Goal: Navigation & Orientation: Find specific page/section

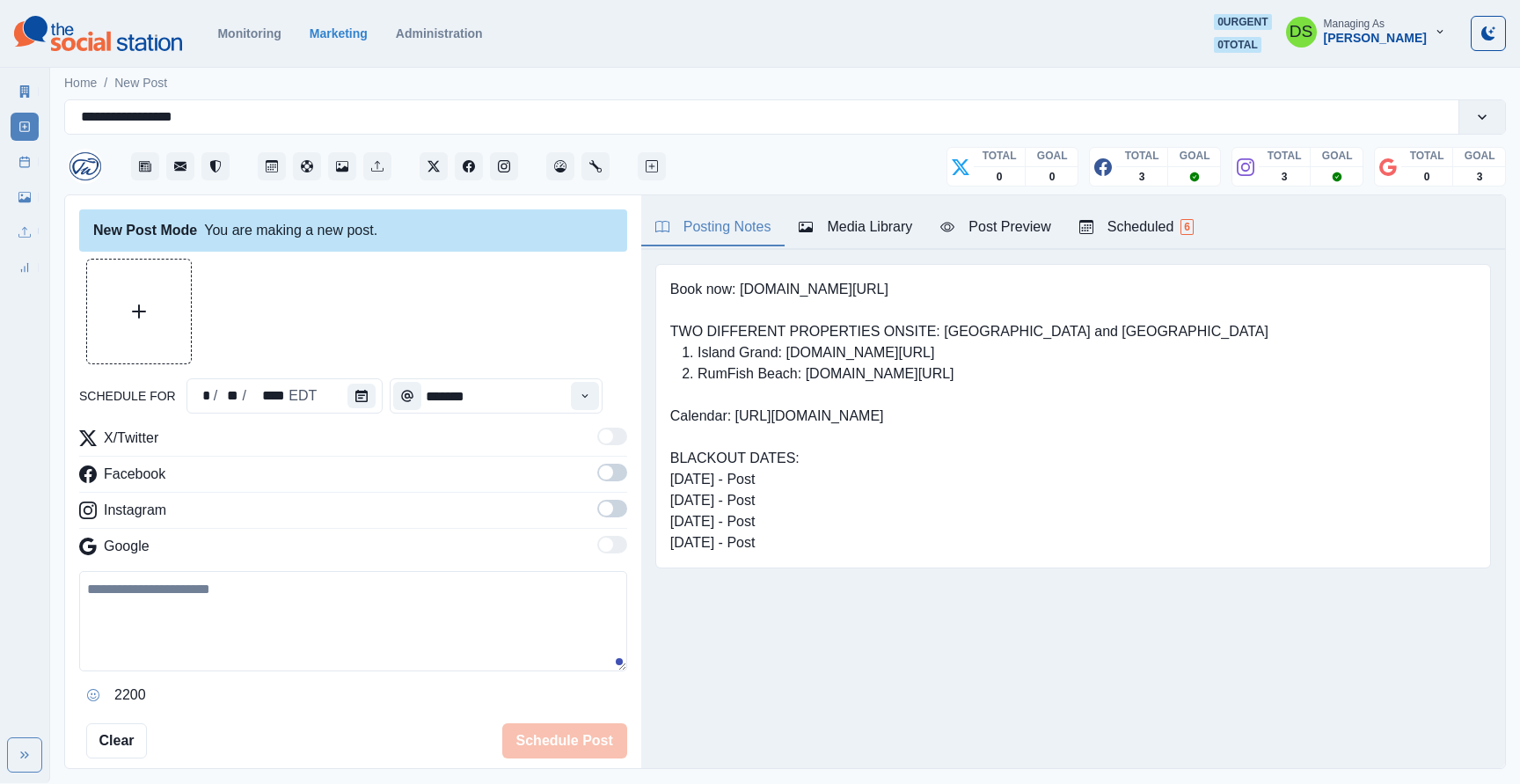
click at [1148, 230] on div "Scheduled 6" at bounding box center [1137, 226] width 115 height 21
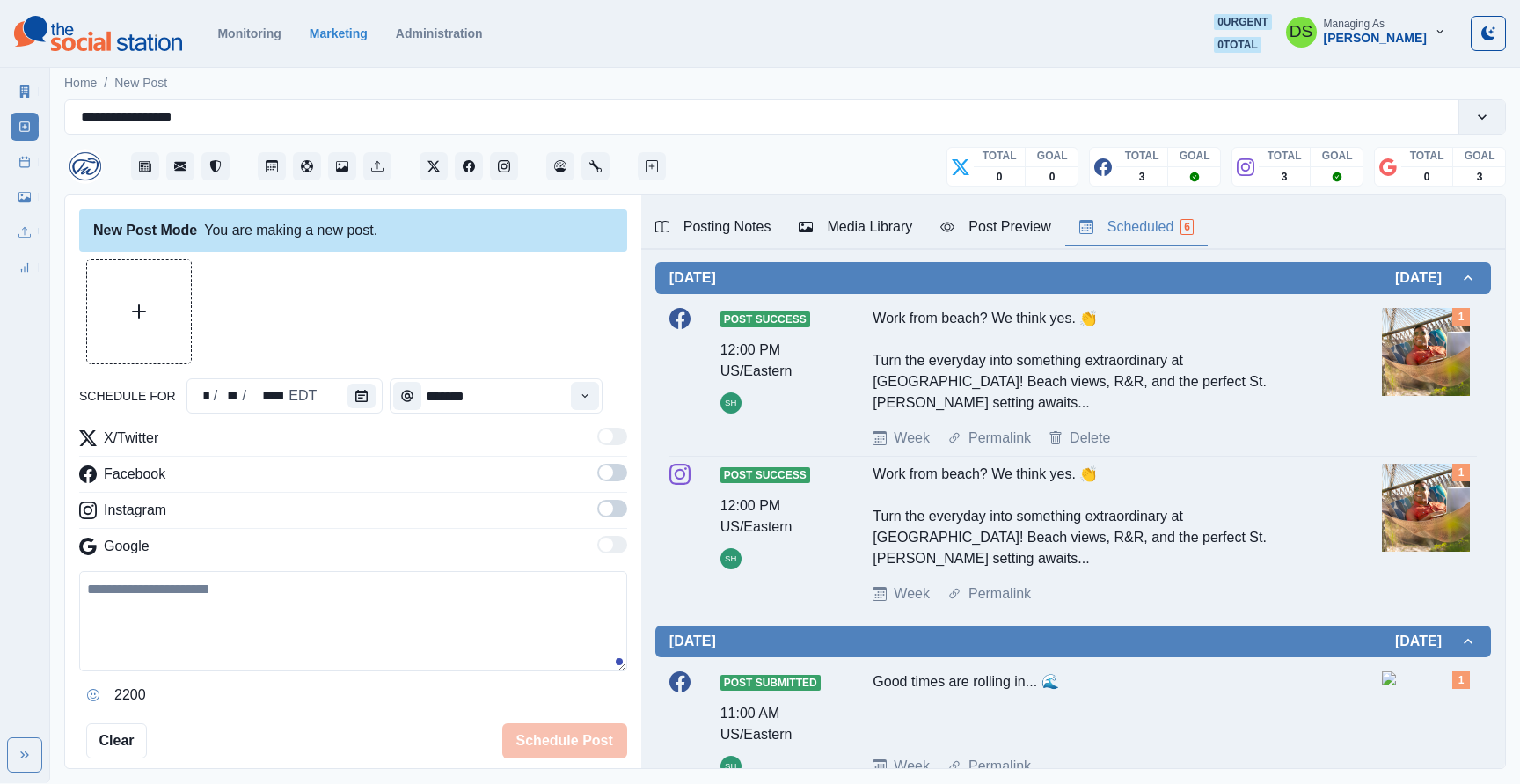
scroll to position [23, 0]
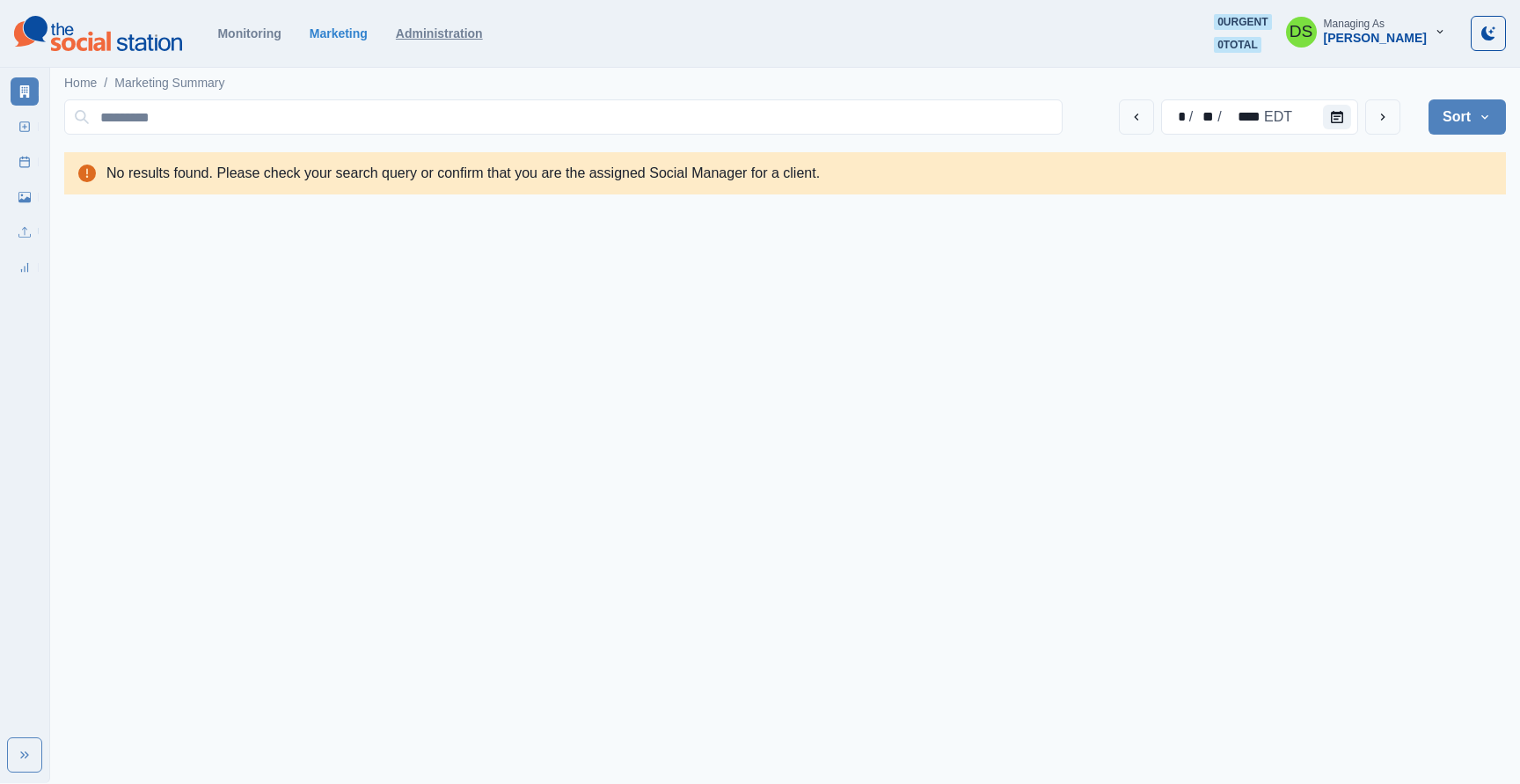
click at [428, 34] on link "Administration" at bounding box center [440, 33] width 87 height 14
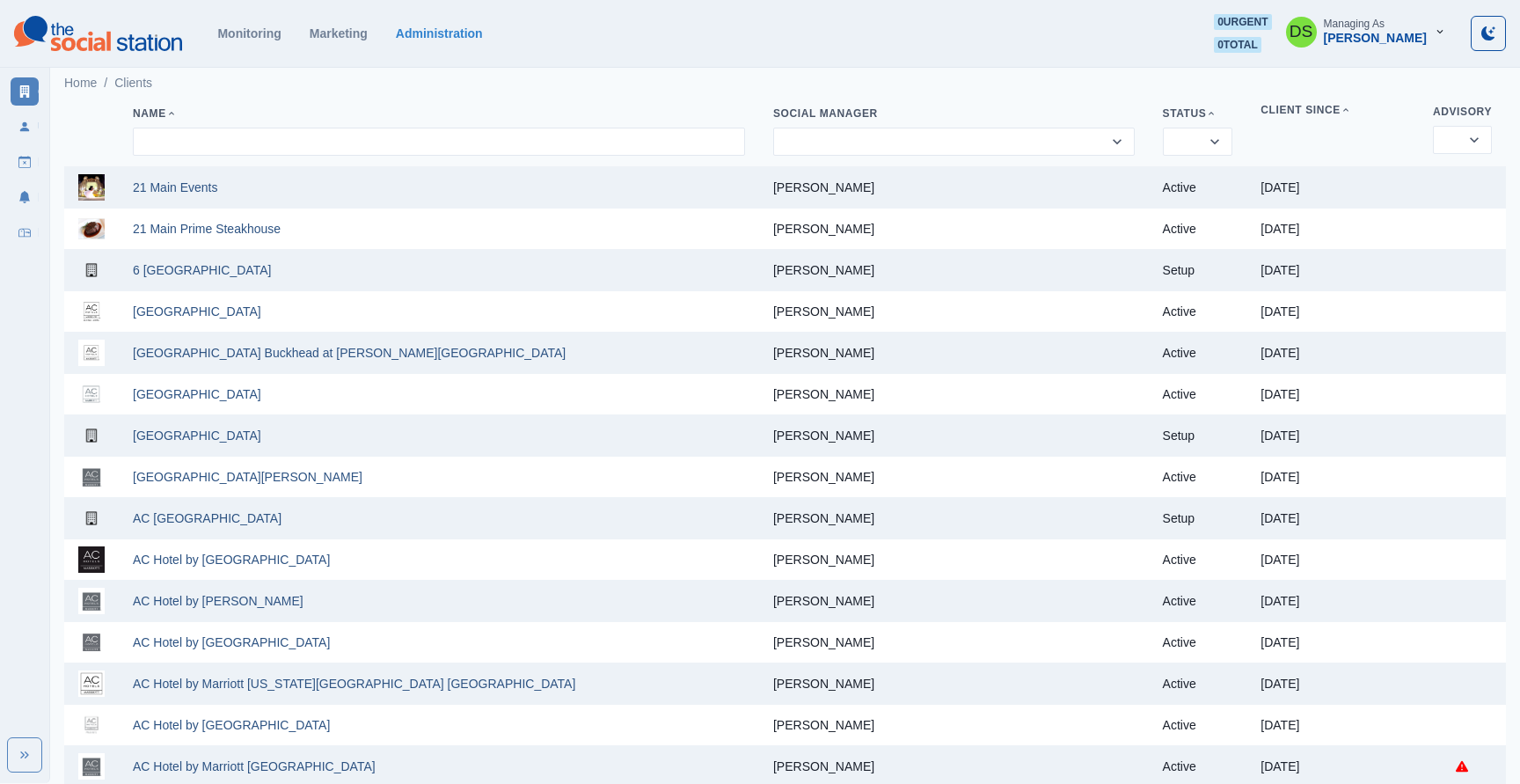
click at [111, 61] on section "Monitoring Marketing Administration 0 urgent 0 total DS Managing As [PERSON_NAM…" at bounding box center [760, 33] width 1520 height 67
click at [113, 43] on img at bounding box center [98, 33] width 168 height 35
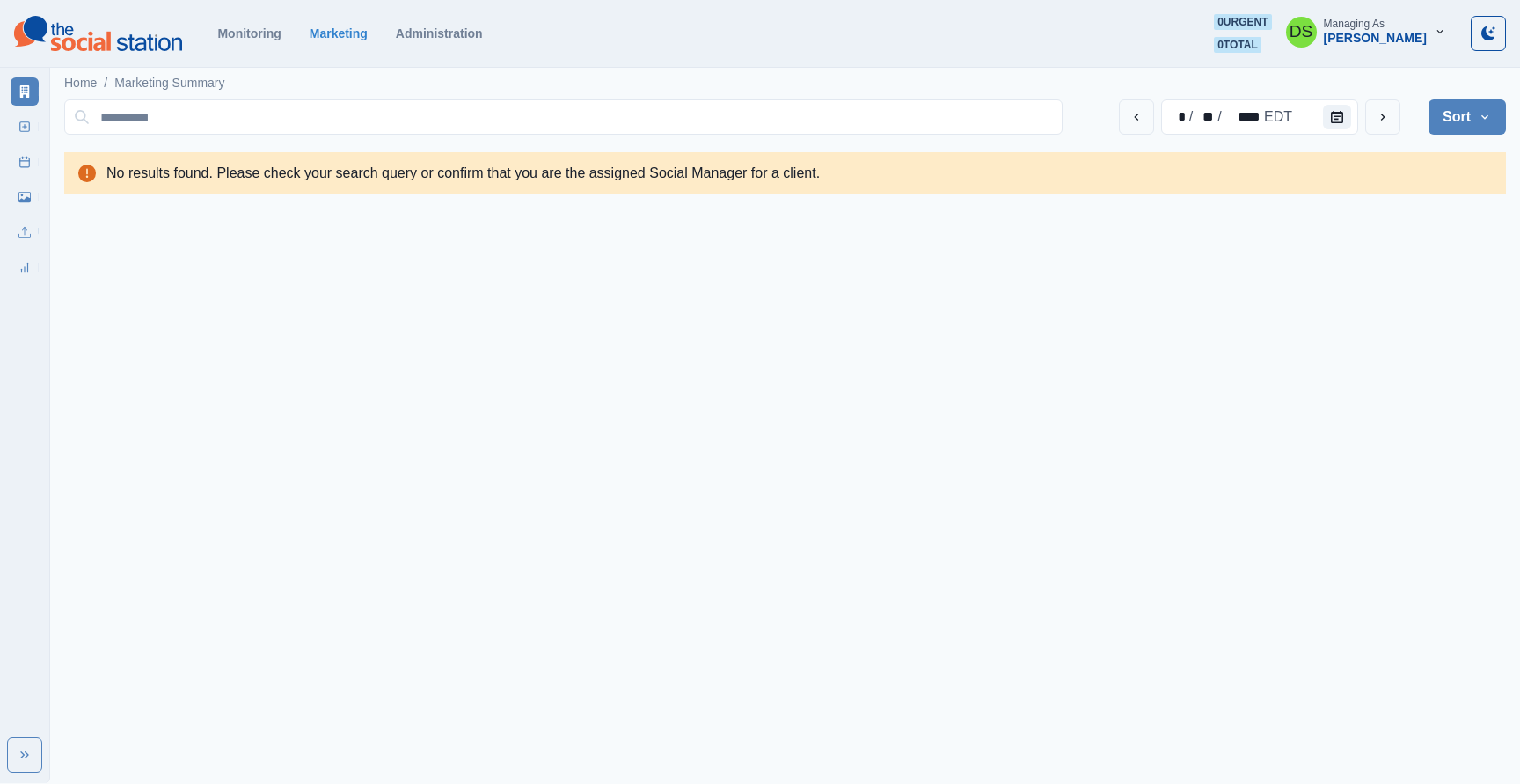
click at [713, 209] on html "Monitoring Marketing Administration 0 urgent 0 total DS Managing As Dakota Saun…" at bounding box center [760, 104] width 1520 height 209
click at [645, 209] on html "Monitoring Marketing Administration 0 urgent 0 total DS Managing As [PERSON_NAM…" at bounding box center [760, 104] width 1520 height 209
click at [28, 120] on icon at bounding box center [24, 126] width 12 height 12
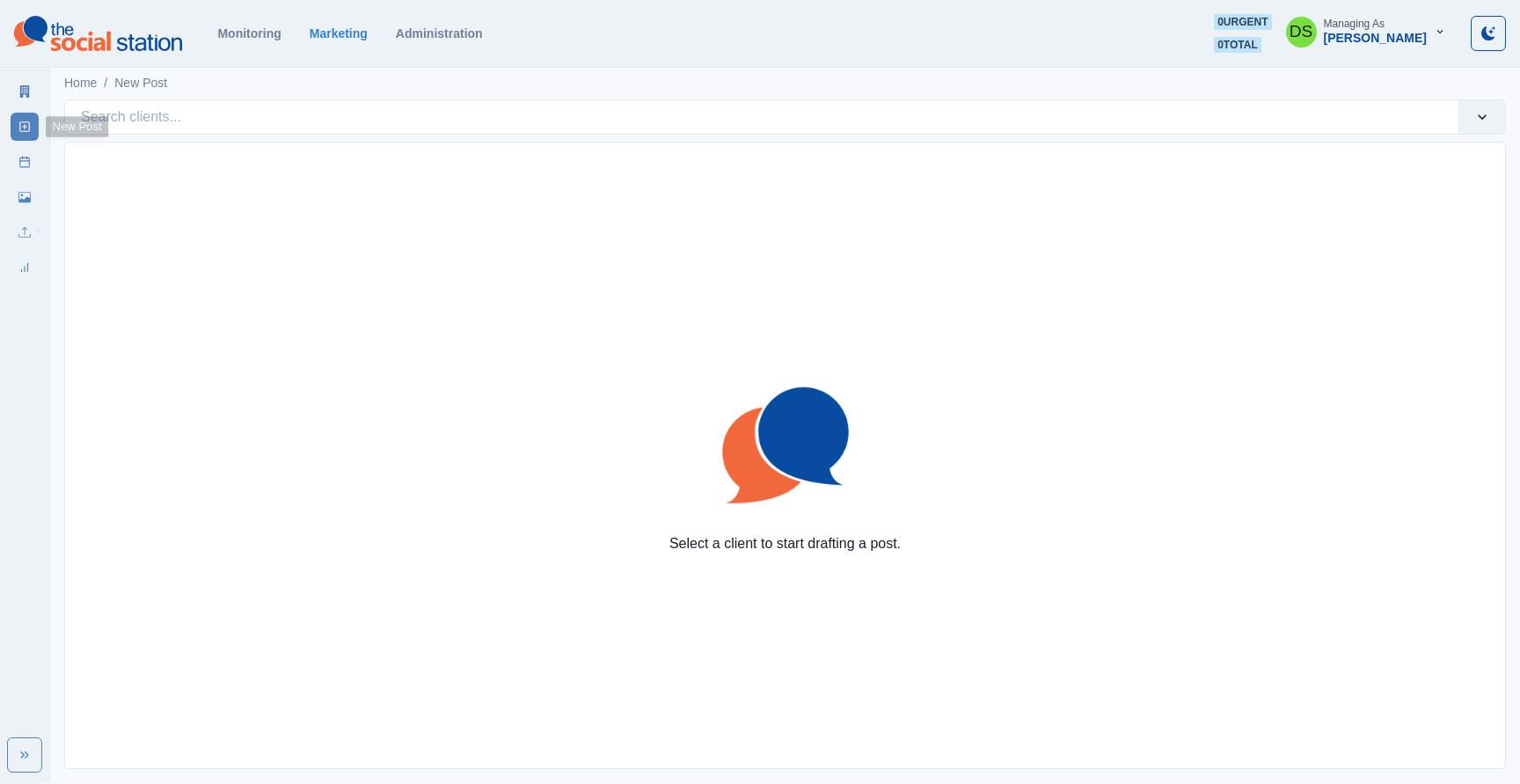
click at [483, 253] on div "Select a client to start drafting a post." at bounding box center [784, 454] width 1440 height 625
click at [315, 322] on div "Select a client to start drafting a post." at bounding box center [784, 454] width 1440 height 625
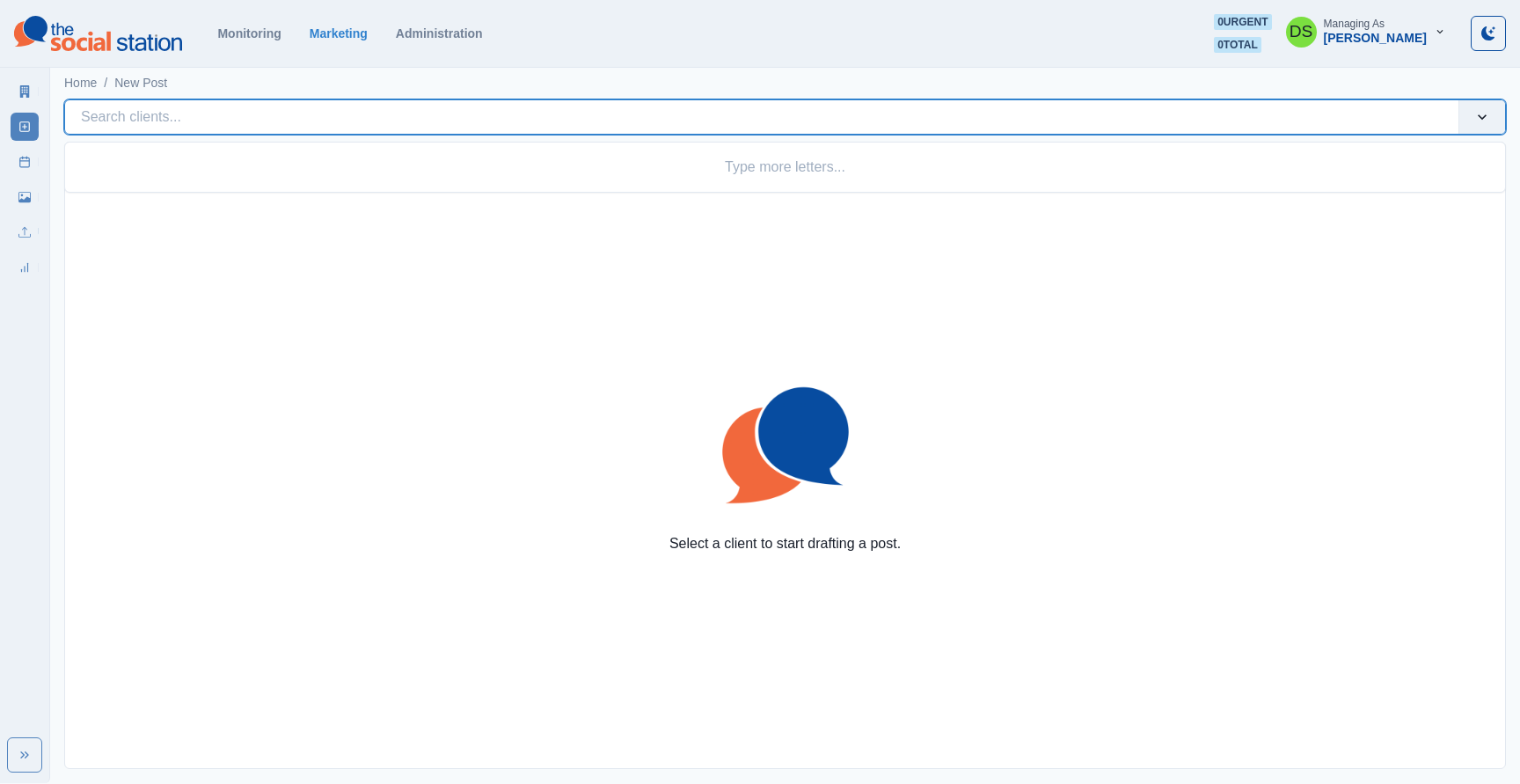
click at [231, 118] on div at bounding box center [762, 116] width 1361 height 25
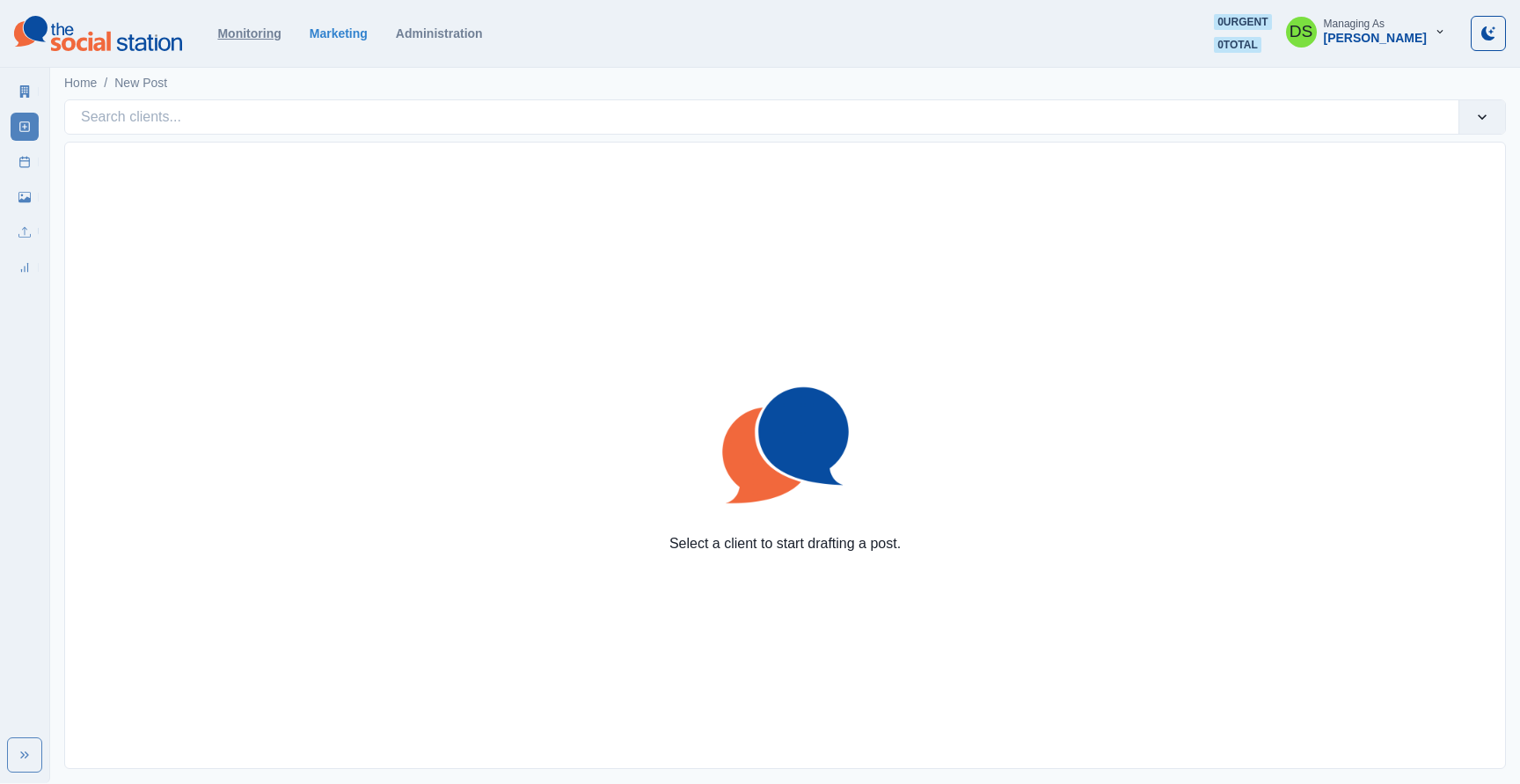
click at [247, 31] on link "Monitoring" at bounding box center [248, 33] width 64 height 14
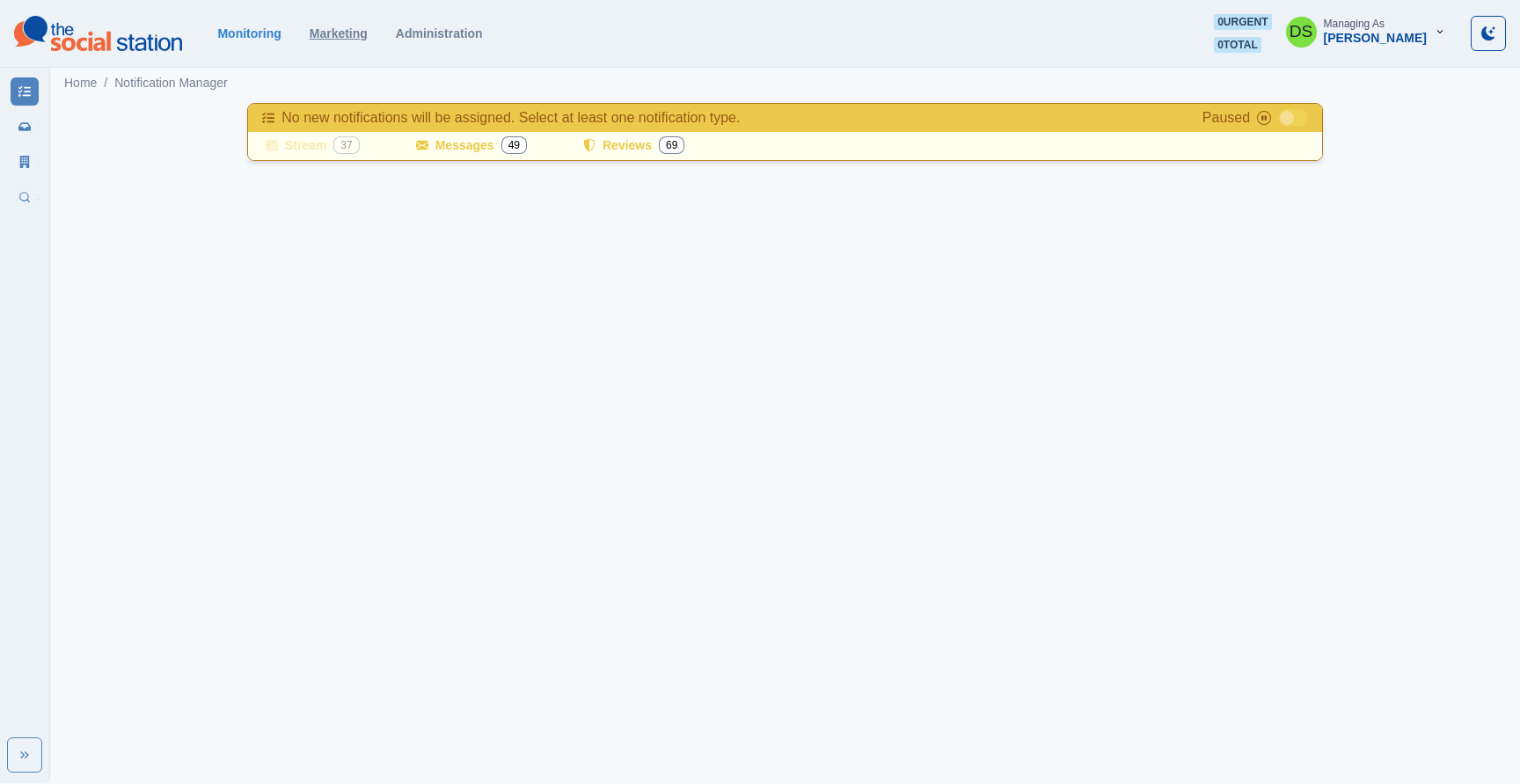
click at [345, 33] on link "Marketing" at bounding box center [338, 33] width 58 height 14
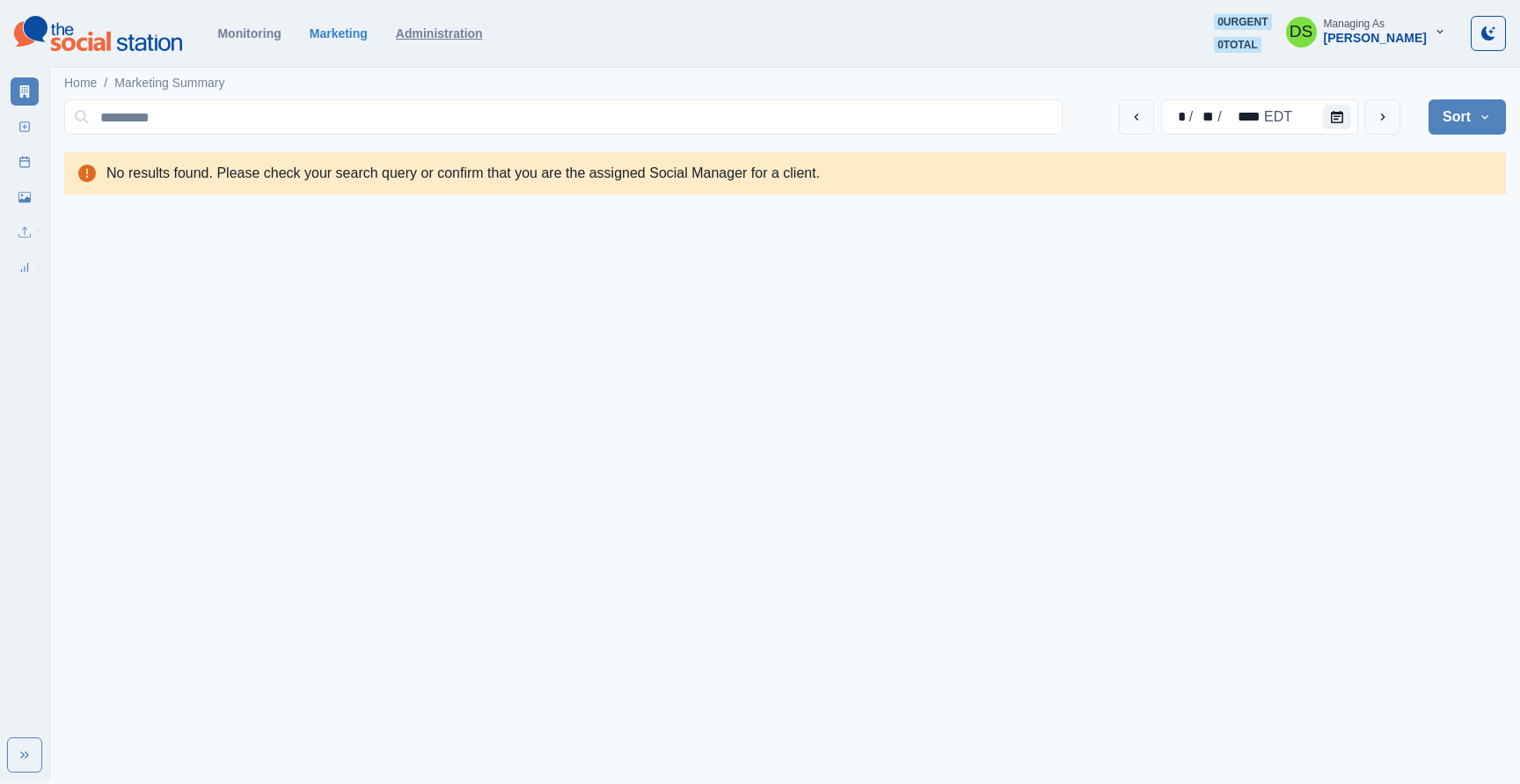
click at [420, 27] on link "Administration" at bounding box center [440, 33] width 87 height 14
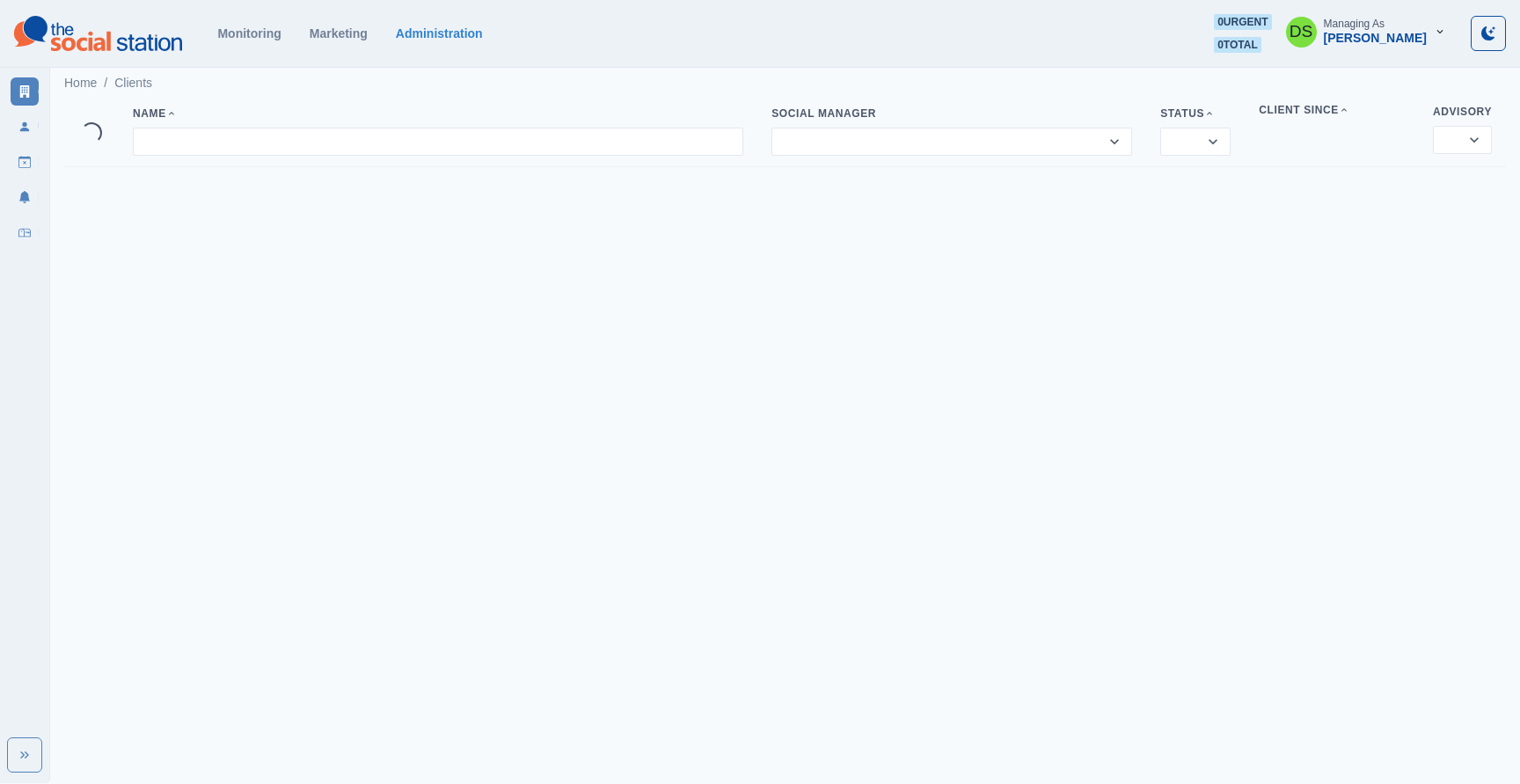
click at [230, 45] on div "Monitoring Marketing Administration 0 urgent 0 total DS Managing As Dakota Saun…" at bounding box center [759, 33] width 1491 height 39
click at [239, 42] on div "Monitoring Marketing Administration 0 urgent 0 total DS Managing As Dakota Saun…" at bounding box center [759, 33] width 1491 height 39
click at [270, 36] on link "Monitoring" at bounding box center [248, 33] width 64 height 14
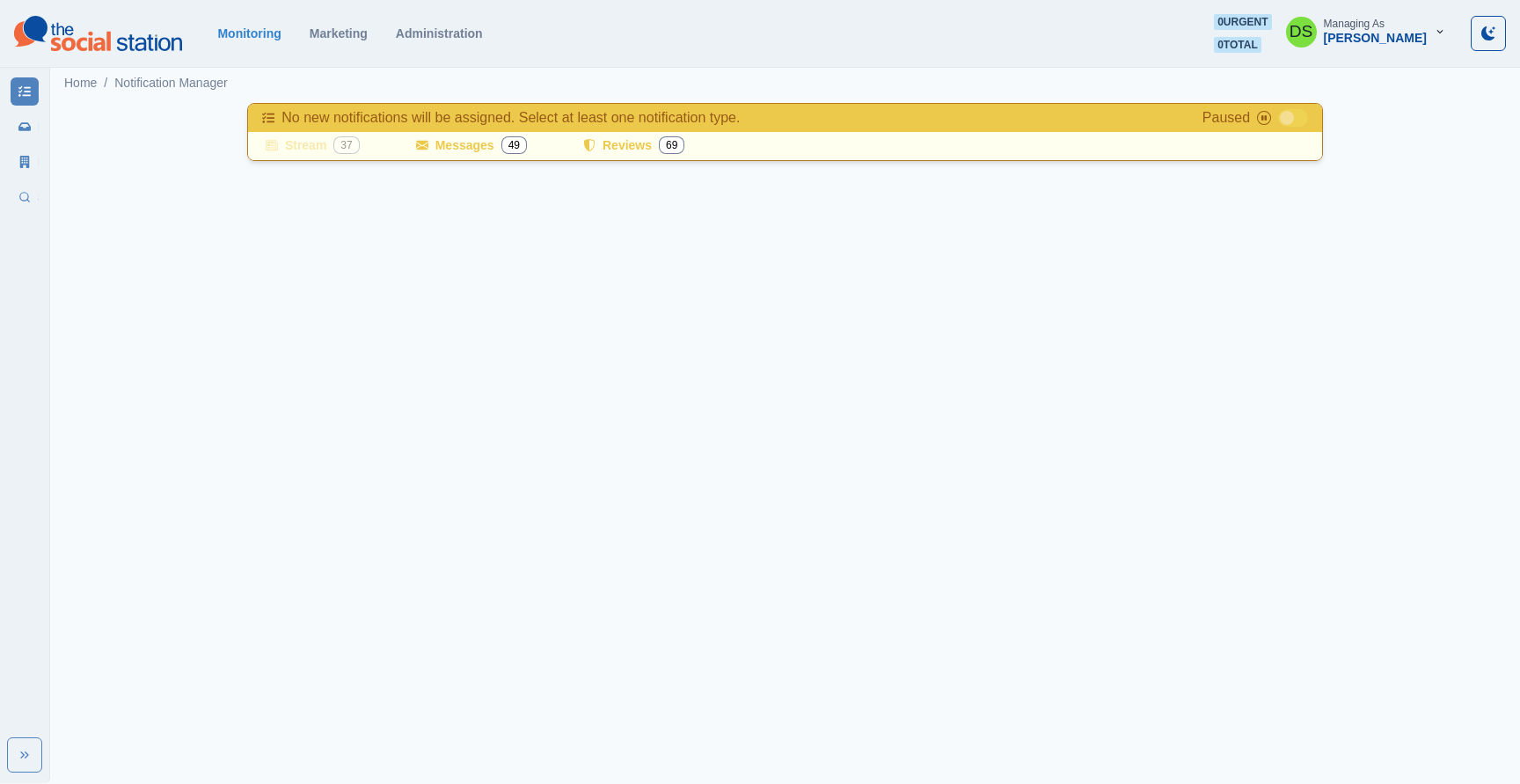
click at [1479, 33] on button "Toggle Mode" at bounding box center [1489, 33] width 35 height 35
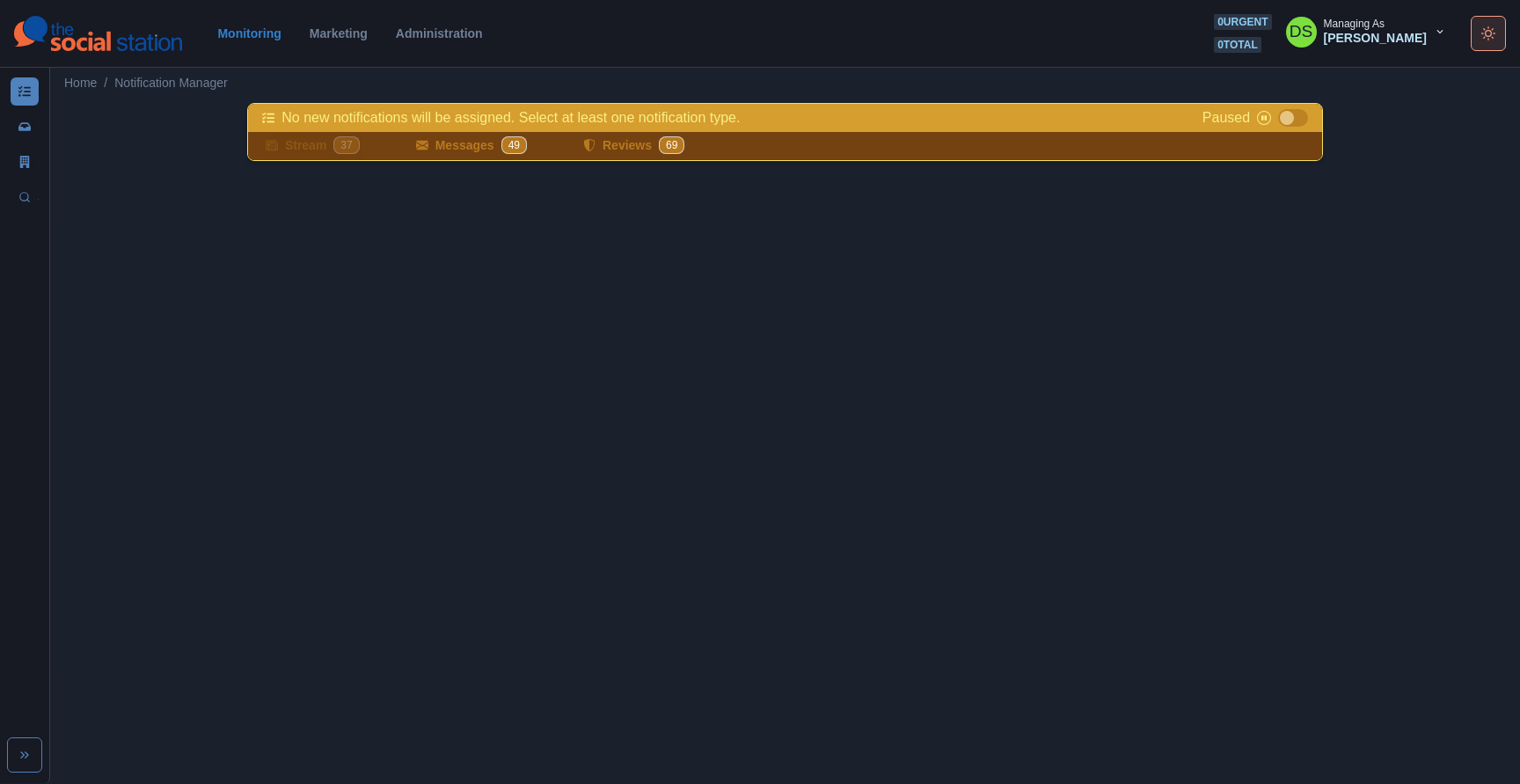
click at [1479, 32] on button "Toggle Mode" at bounding box center [1489, 33] width 35 height 35
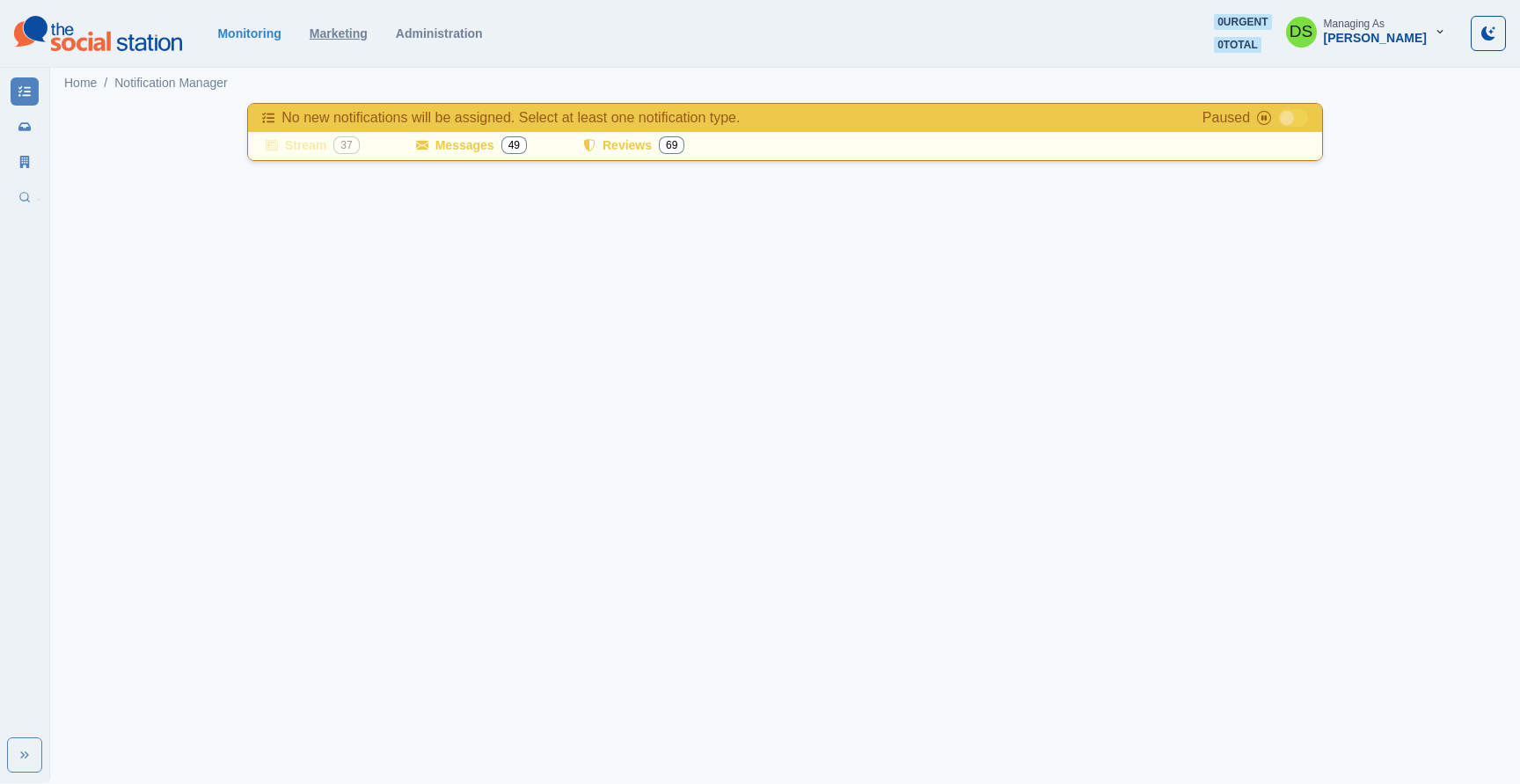
click at [359, 35] on link "Marketing" at bounding box center [338, 33] width 58 height 14
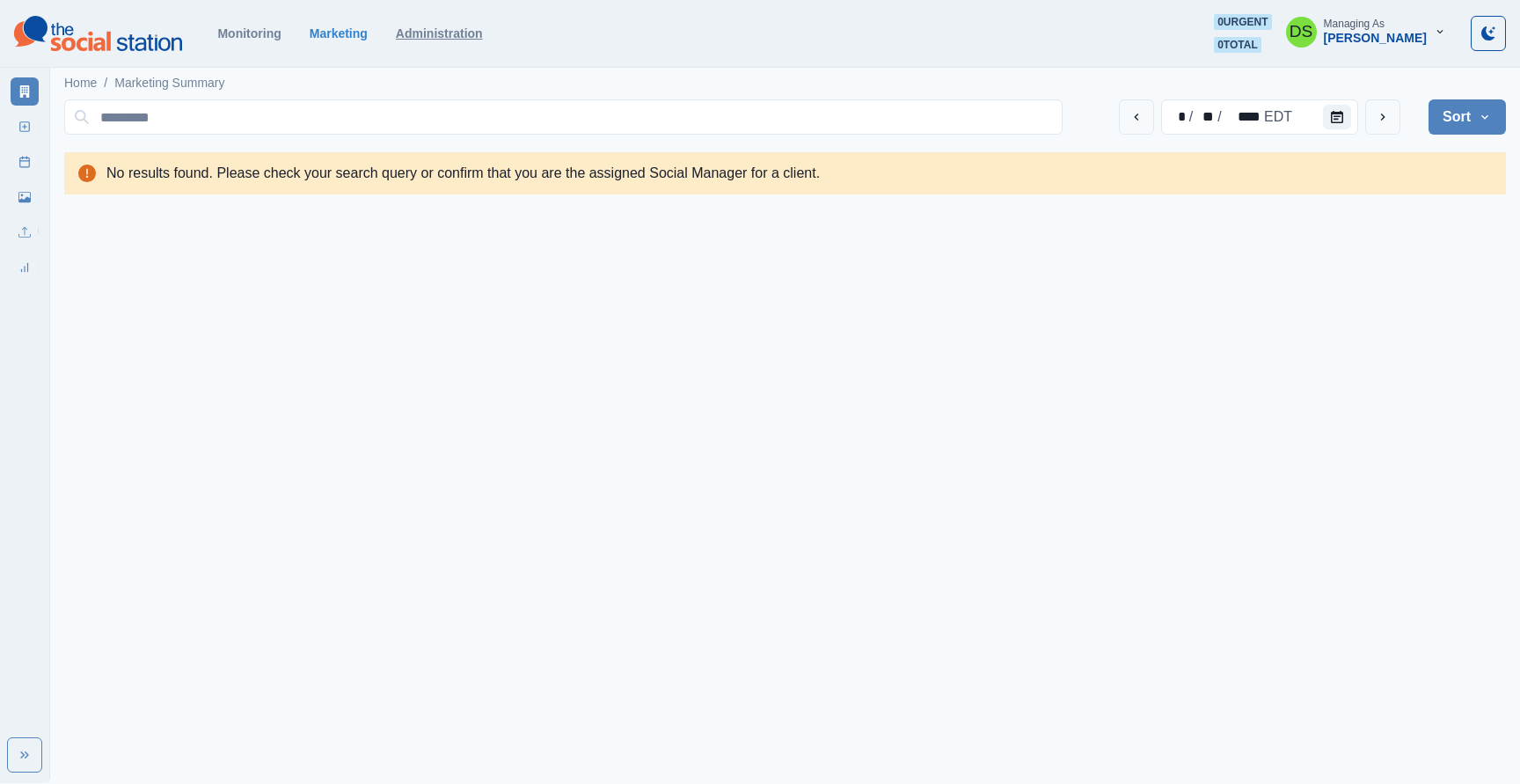
click at [430, 37] on link "Administration" at bounding box center [440, 33] width 87 height 14
